Goal: Entertainment & Leisure: Consume media (video, audio)

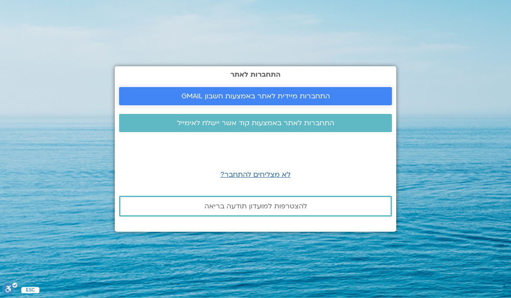
click at [287, 92] on span "התחברות מיידית לאתר באמצעות חשבון GMAIL" at bounding box center [256, 96] width 149 height 8
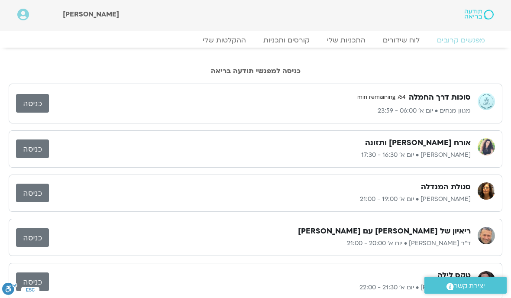
click at [25, 105] on link "כניסה" at bounding box center [32, 103] width 33 height 19
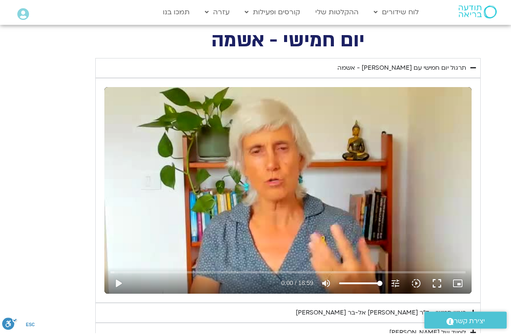
scroll to position [327, 0]
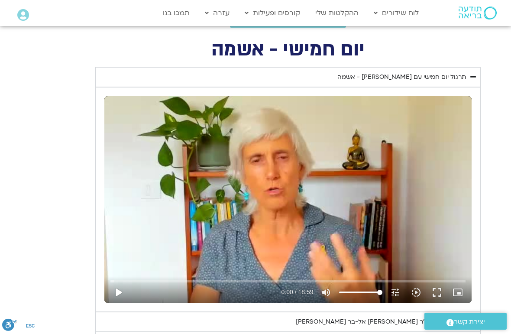
click at [116, 294] on button "play_arrow" at bounding box center [118, 292] width 21 height 21
click at [441, 289] on button "fullscreen" at bounding box center [437, 292] width 21 height 21
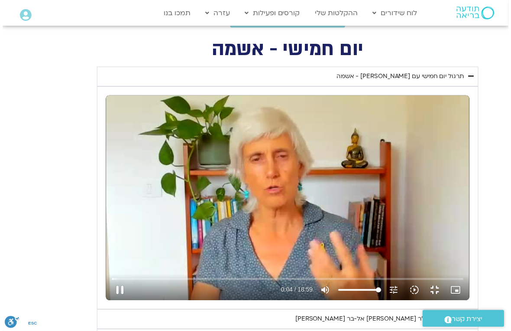
scroll to position [10, 0]
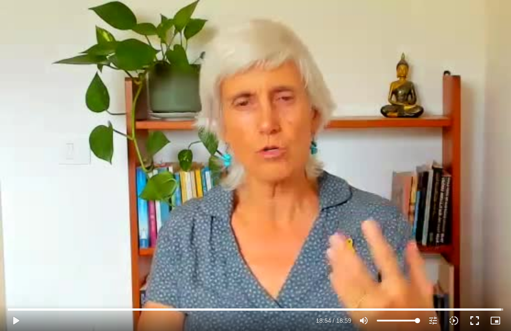
type input "1134.76013264466"
